Goal: Task Accomplishment & Management: Manage account settings

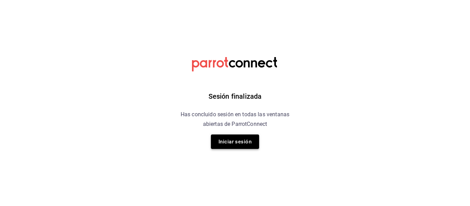
click at [233, 139] on button "Iniciar sesión" at bounding box center [235, 141] width 48 height 14
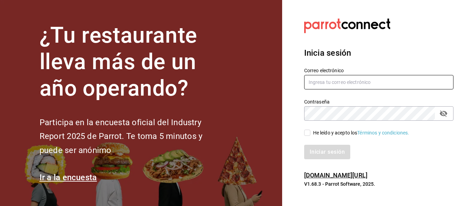
type input "[EMAIL_ADDRESS][DOMAIN_NAME]"
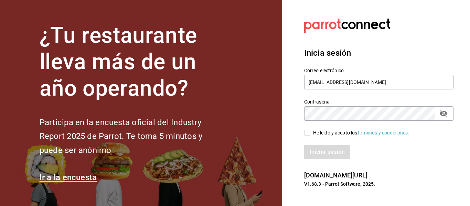
click at [310, 132] on input "He leído y acepto los Términos y condiciones." at bounding box center [307, 133] width 6 height 6
checkbox input "true"
click at [318, 148] on button "Iniciar sesión" at bounding box center [327, 152] width 47 height 14
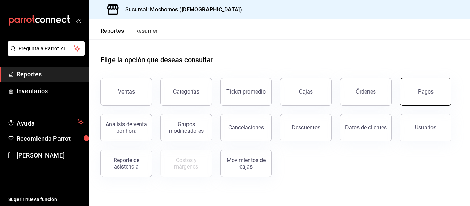
click at [431, 104] on button "Pagos" at bounding box center [425, 91] width 52 height 27
